Goal: Find contact information: Find contact information

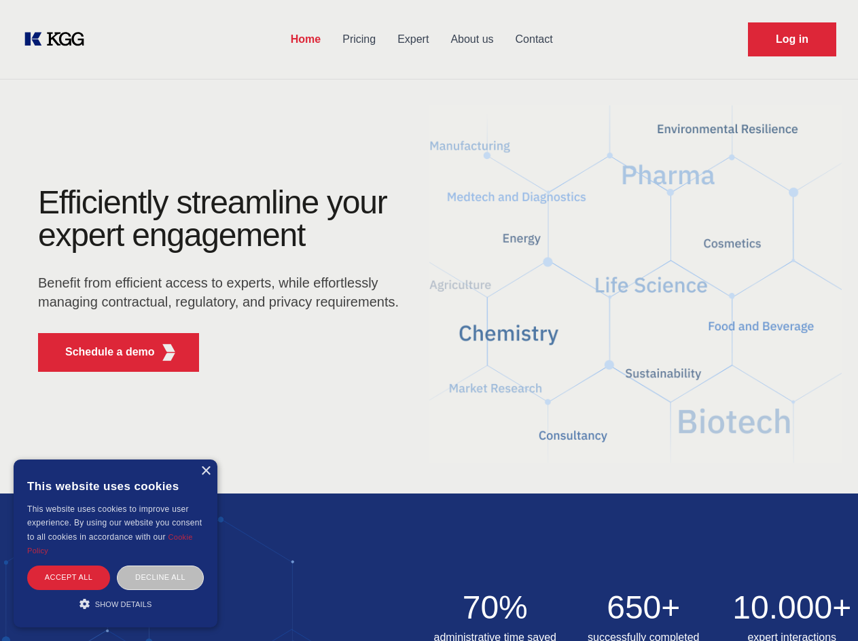
click at [429, 320] on div "Efficiently streamline your expert engagement Benefit from efficient access to …" at bounding box center [222, 284] width 413 height 196
click at [102, 352] on p "Schedule a demo" at bounding box center [110, 352] width 90 height 16
click at [205, 471] on div "× This website uses cookies This website uses cookies to improve user experienc…" at bounding box center [116, 543] width 204 height 168
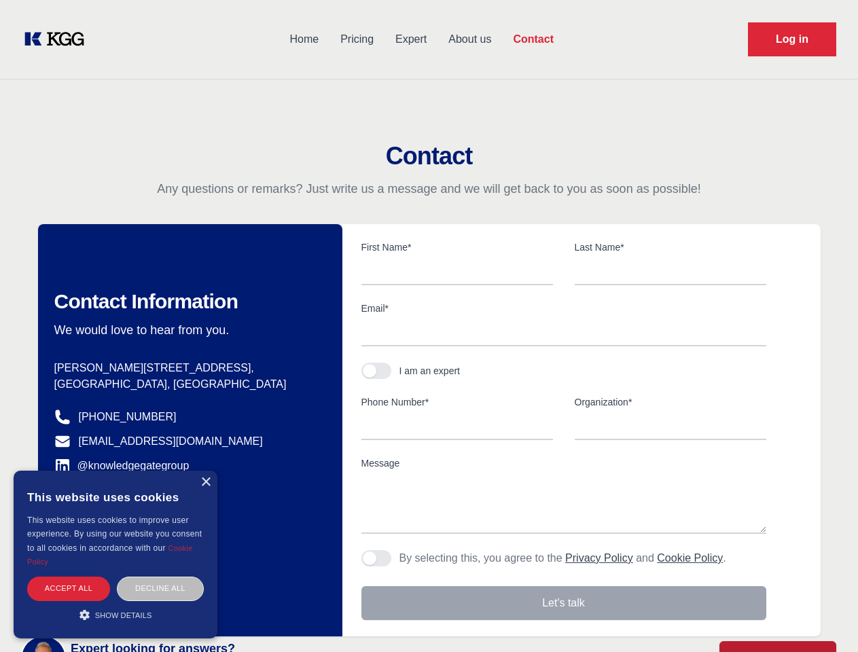
click at [69, 577] on div "Accept all" at bounding box center [68, 589] width 83 height 24
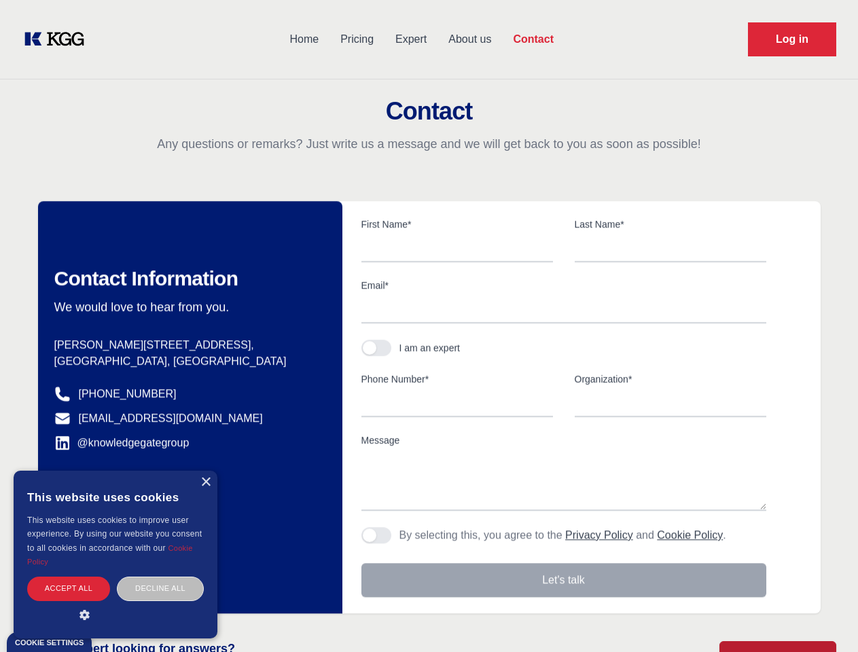
click at [160, 577] on div "Decline all" at bounding box center [160, 589] width 87 height 24
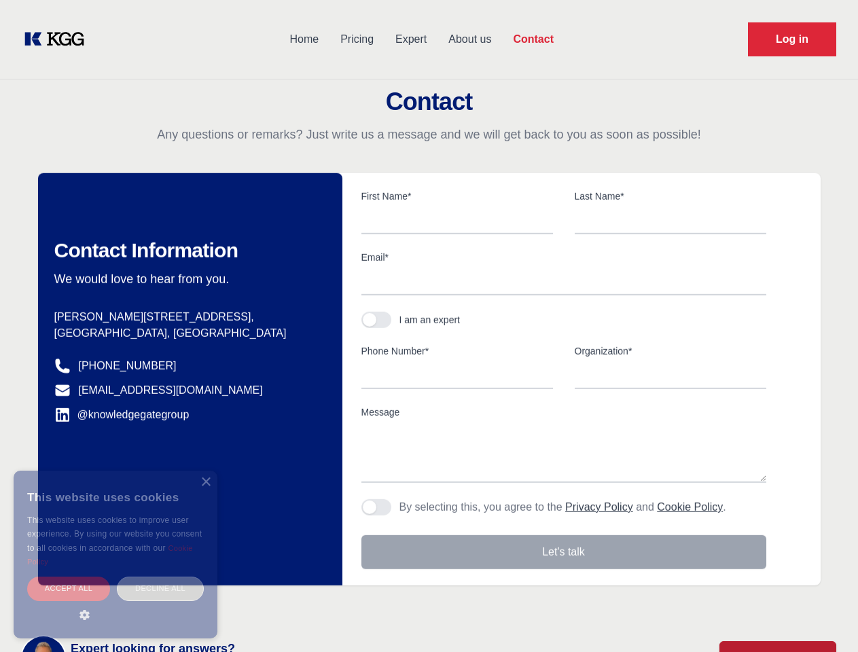
click at [116, 604] on main "Contact Any questions or remarks? Just write us a message and we will get back …" at bounding box center [429, 354] width 858 height 708
